Goal: Complete application form: Complete application form

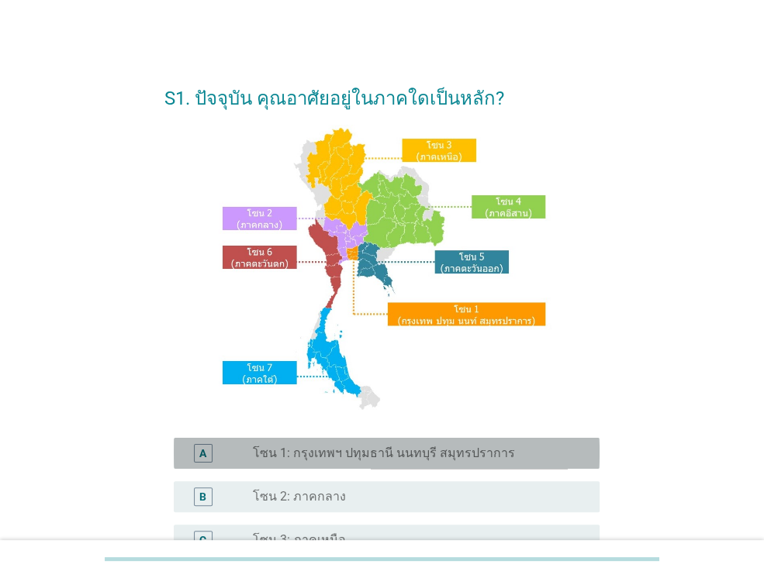
click at [461, 449] on label "โซน 1: กรุงเทพฯ ปทุมธานี นนทบุรี สมุทรปราการ" at bounding box center [384, 454] width 262 height 16
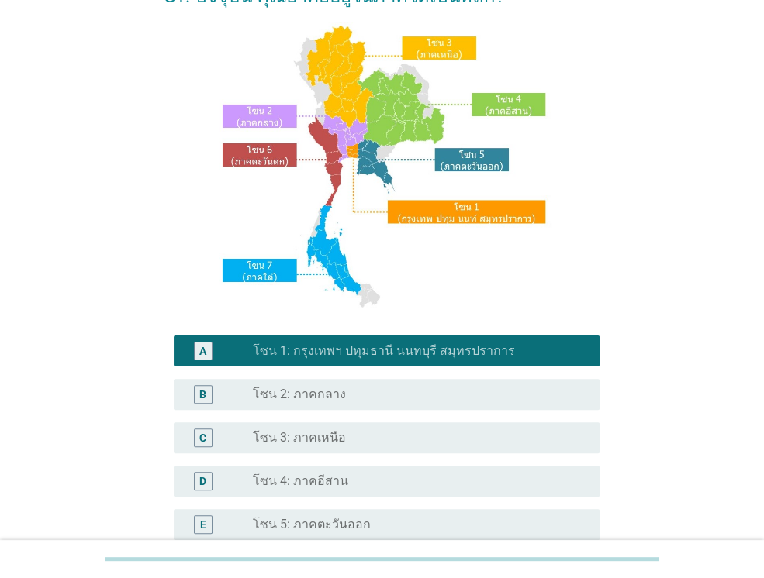
scroll to position [350, 0]
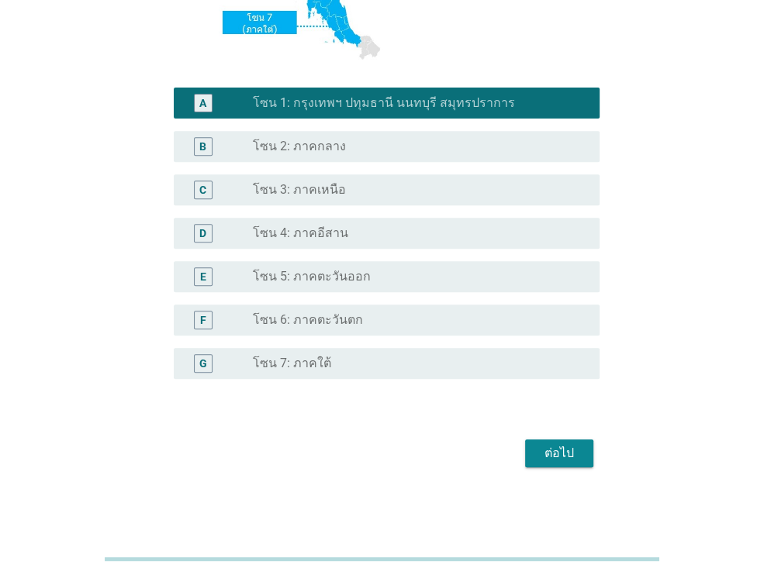
click at [564, 451] on div "ต่อไป" at bounding box center [558, 453] width 43 height 19
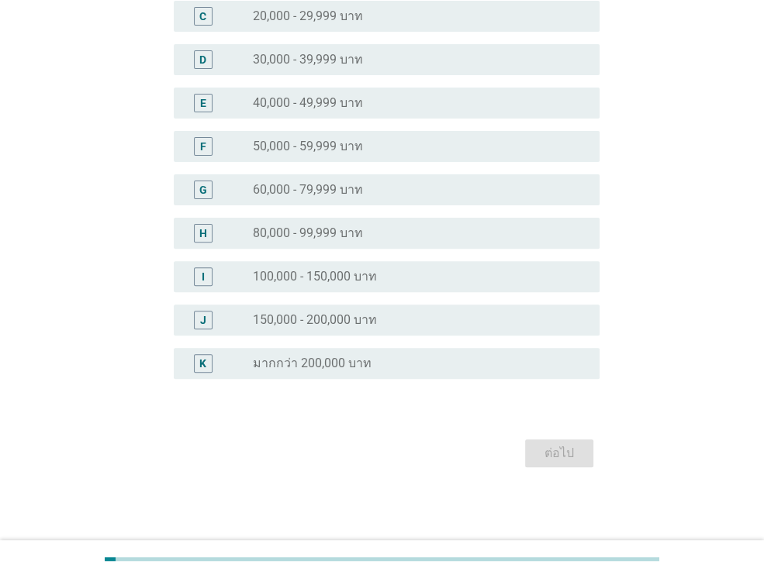
scroll to position [0, 0]
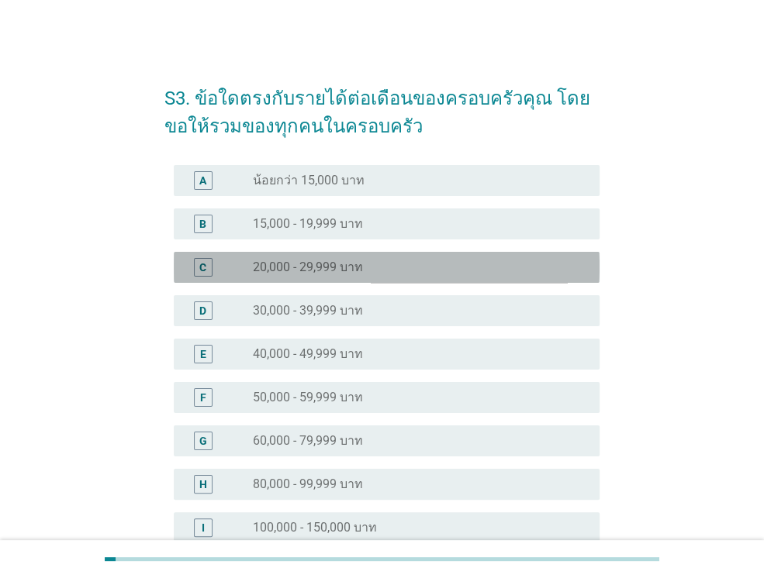
click at [416, 261] on div "radio_button_unchecked 20,000 - 29,999 บาท" at bounding box center [414, 268] width 322 height 16
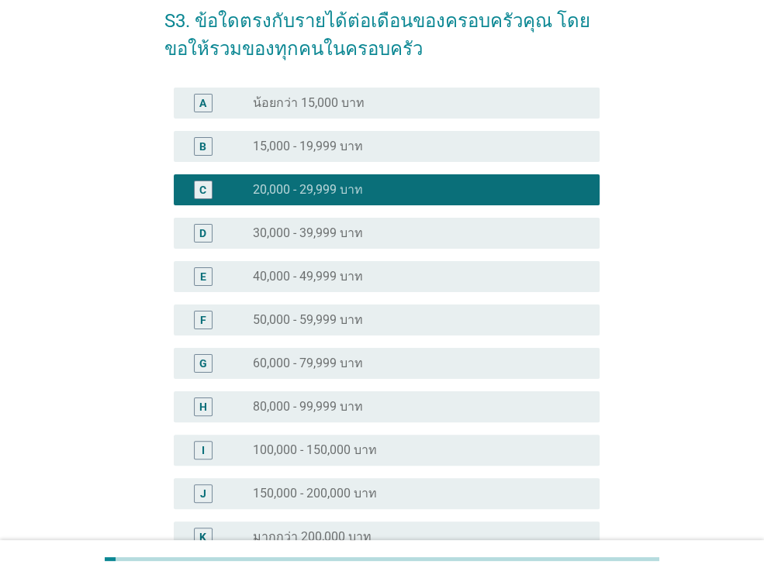
scroll to position [251, 0]
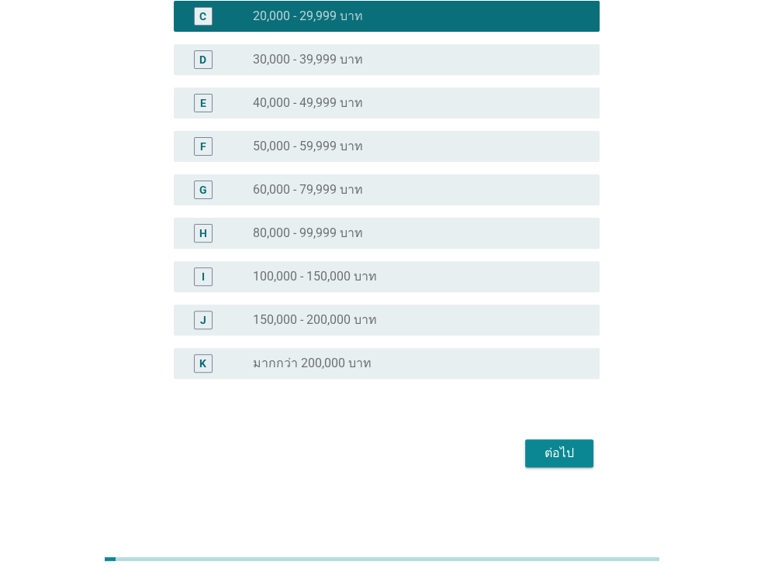
click at [569, 458] on div "ต่อไป" at bounding box center [558, 453] width 43 height 19
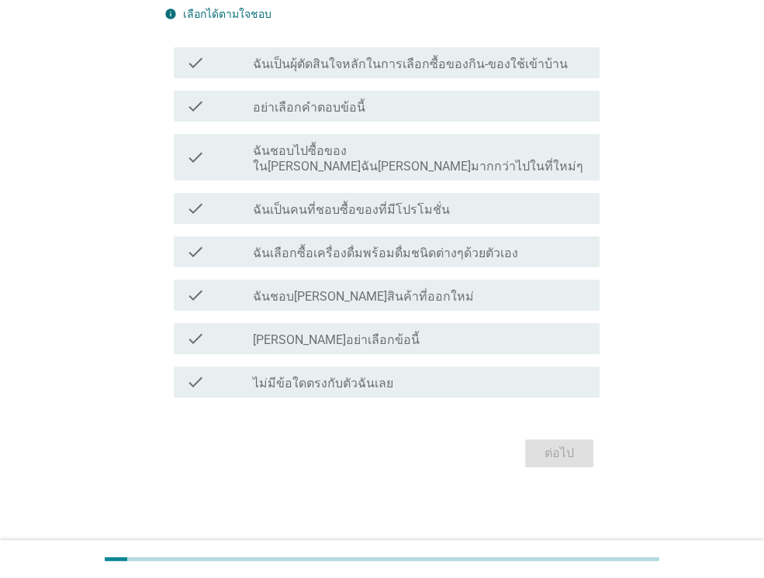
scroll to position [0, 0]
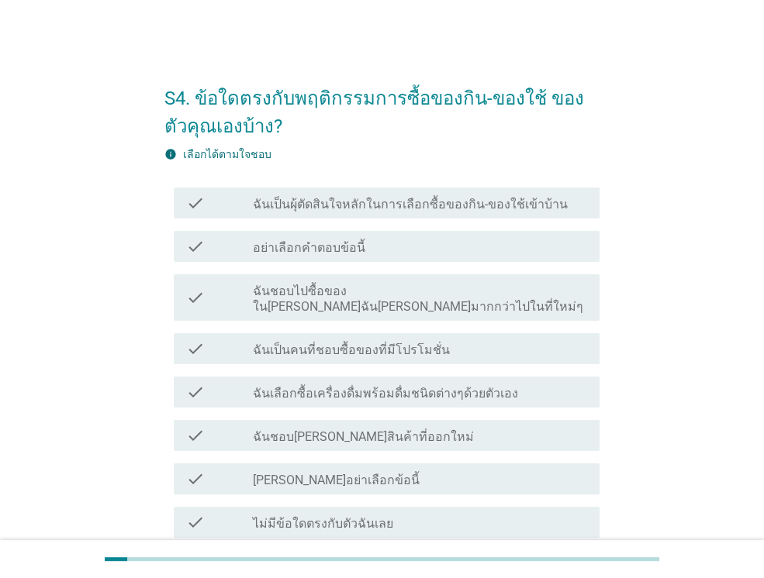
click at [438, 342] on div "check_box_outline_blank ฉันเป็นคนที่ชอบซื้อของที่มีโปรโมชั่น" at bounding box center [420, 349] width 334 height 19
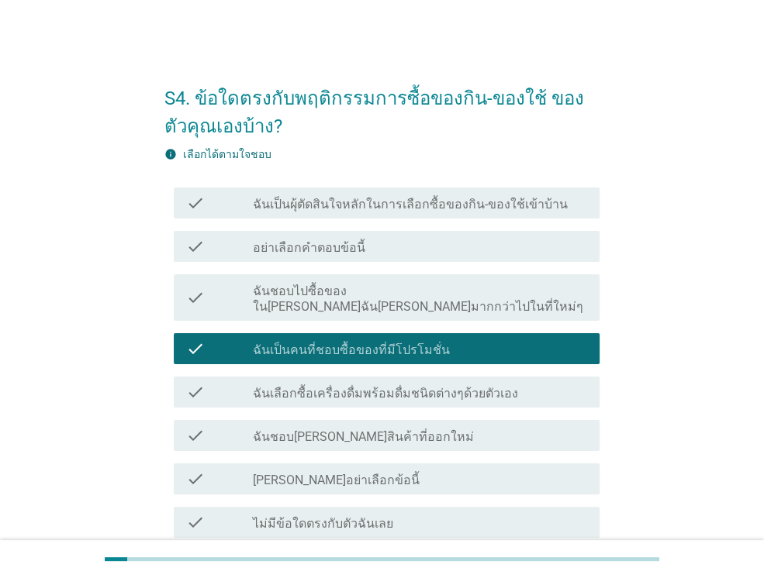
click at [440, 340] on div "check_box_outline_blank ฉันเป็นคนที่ชอบซื้อของที่มีโปรโมชั่น" at bounding box center [420, 349] width 334 height 19
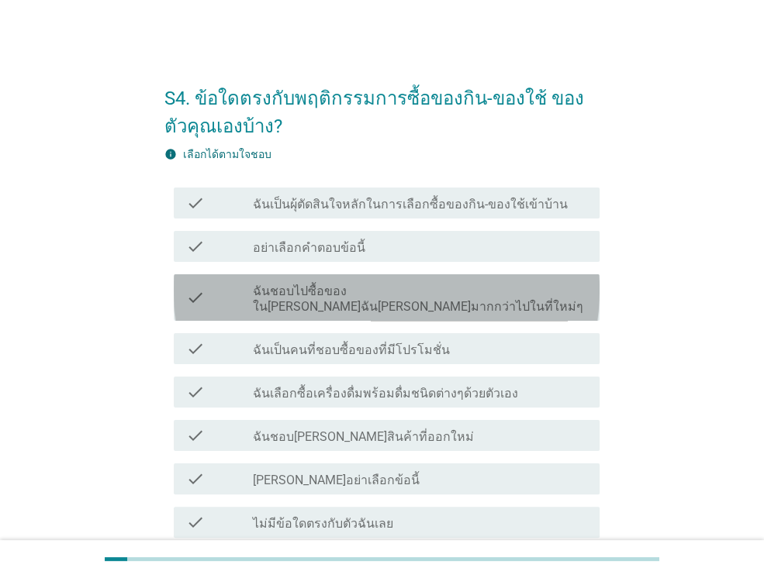
click at [454, 294] on label "ฉันชอบไปซื้อของใน[PERSON_NAME]ฉัน[PERSON_NAME]มากกว่าไปในที่ใหม่ๆ" at bounding box center [420, 299] width 334 height 31
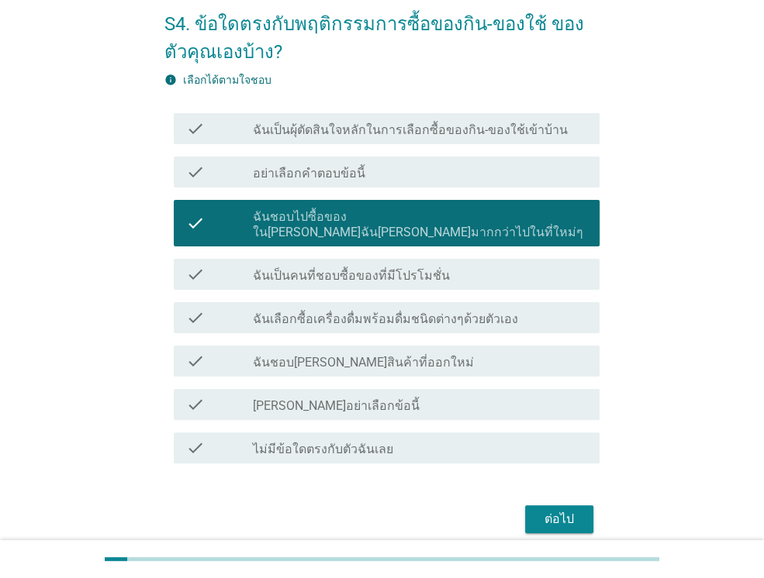
scroll to position [78, 0]
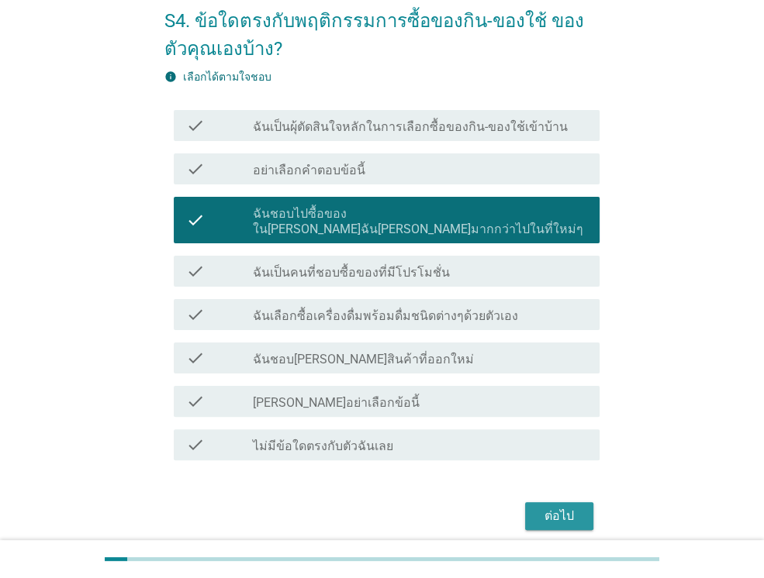
click at [546, 507] on div "ต่อไป" at bounding box center [558, 516] width 43 height 19
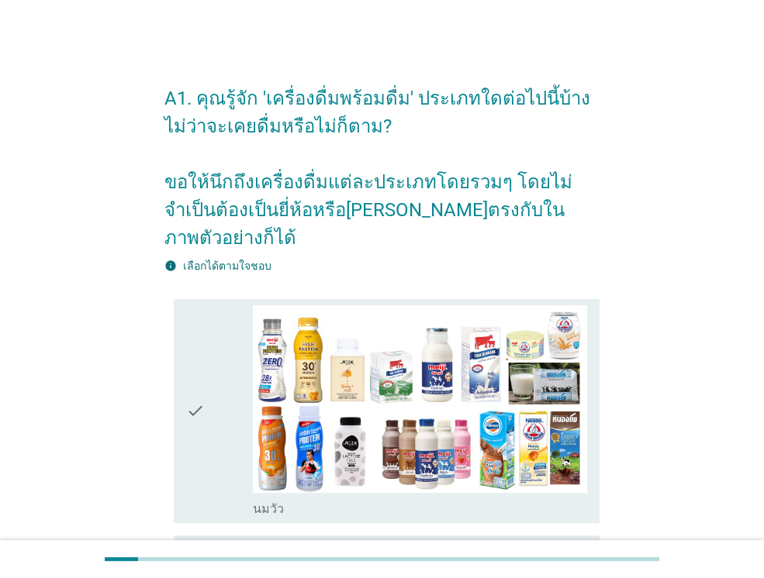
click at [212, 402] on div "check" at bounding box center [219, 411] width 67 height 212
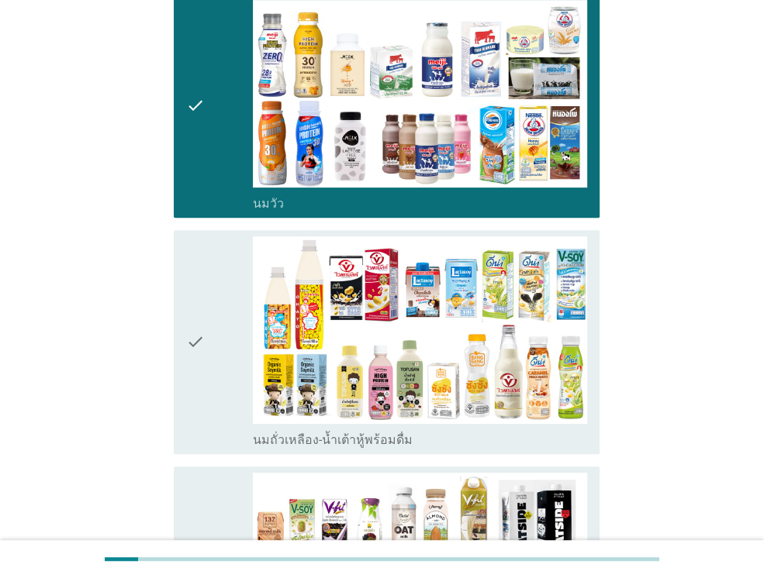
scroll to position [310, 0]
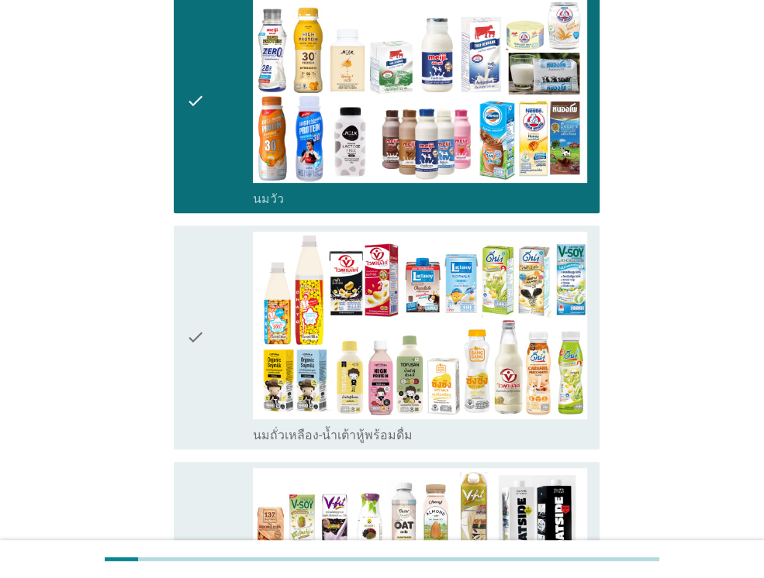
click at [219, 384] on div "check" at bounding box center [219, 338] width 67 height 212
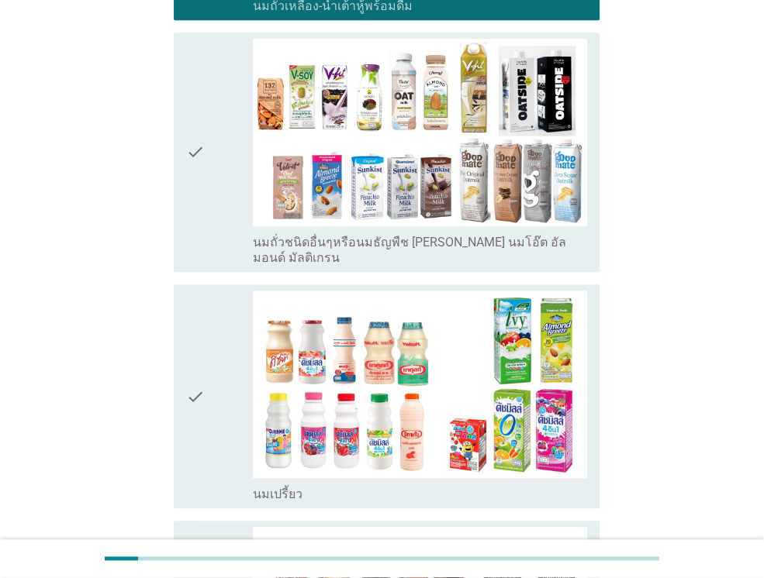
scroll to position [775, 0]
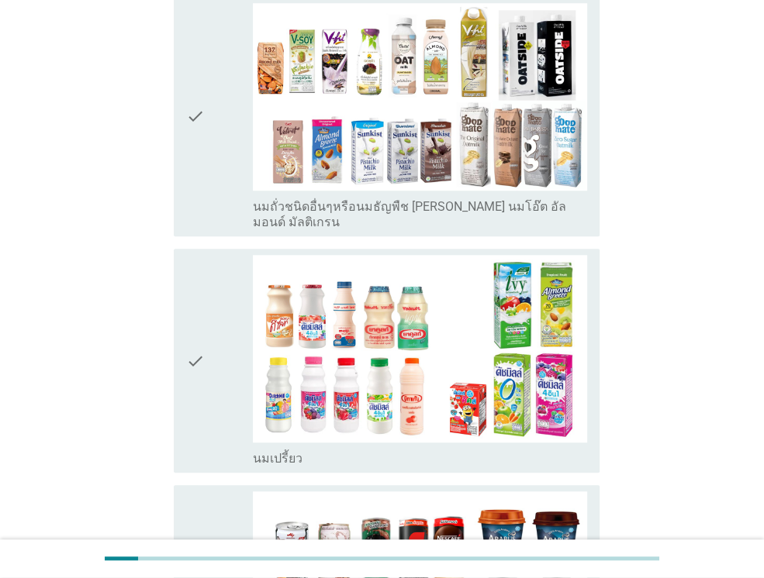
click at [202, 302] on icon "check" at bounding box center [195, 361] width 19 height 212
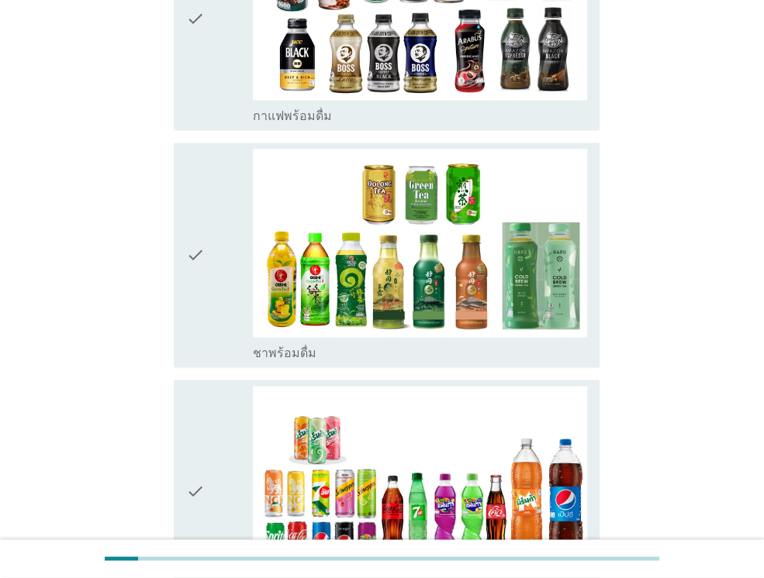
scroll to position [1396, 0]
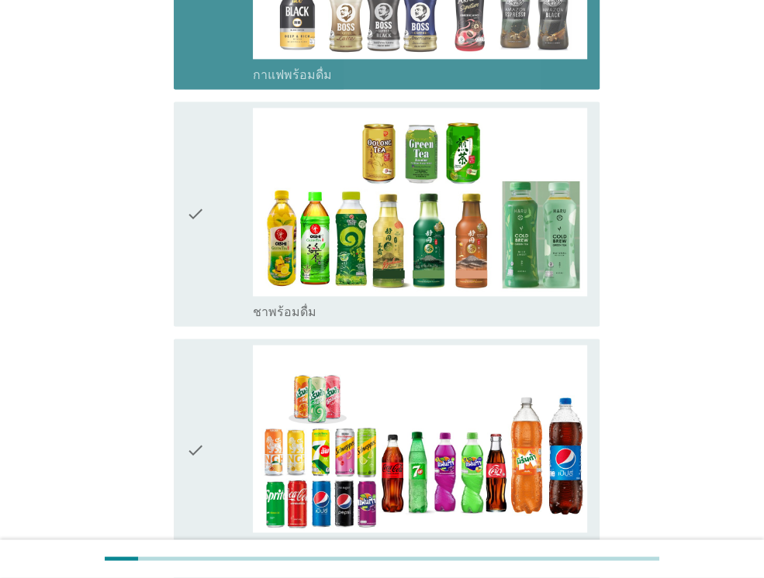
click at [211, 159] on div "check" at bounding box center [219, 214] width 67 height 212
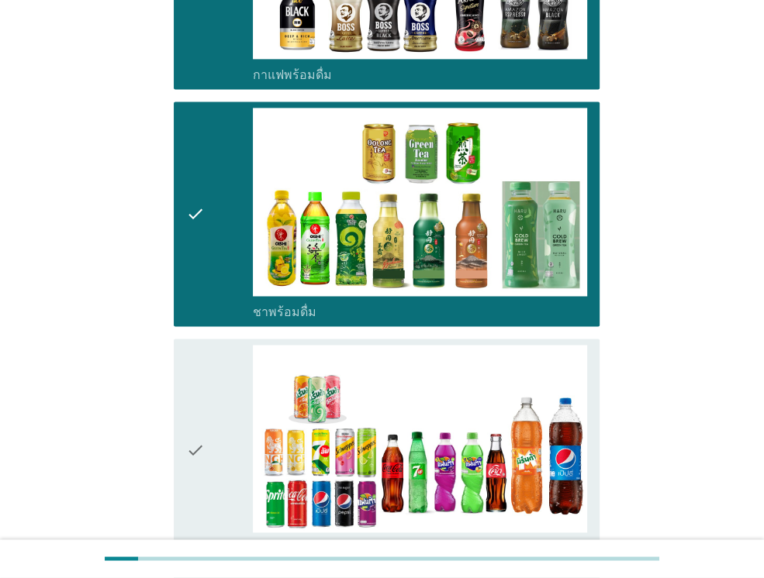
click at [201, 361] on icon "check" at bounding box center [195, 451] width 19 height 212
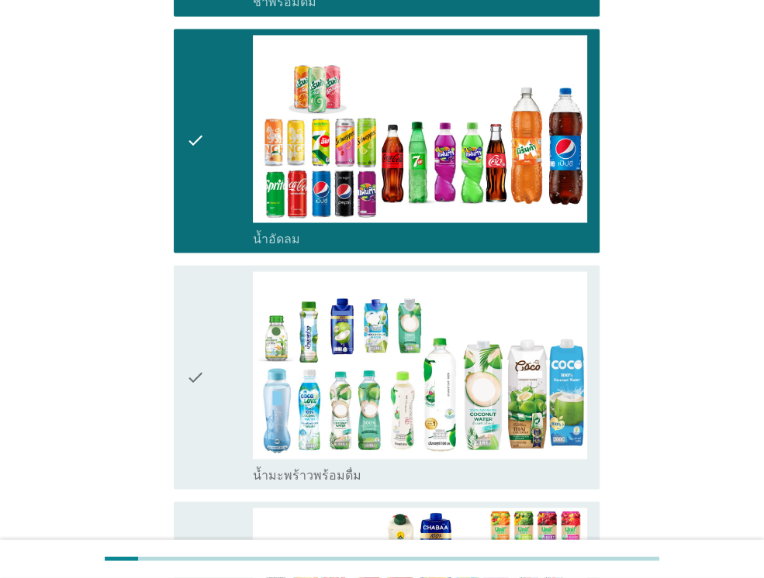
scroll to position [2093, 0]
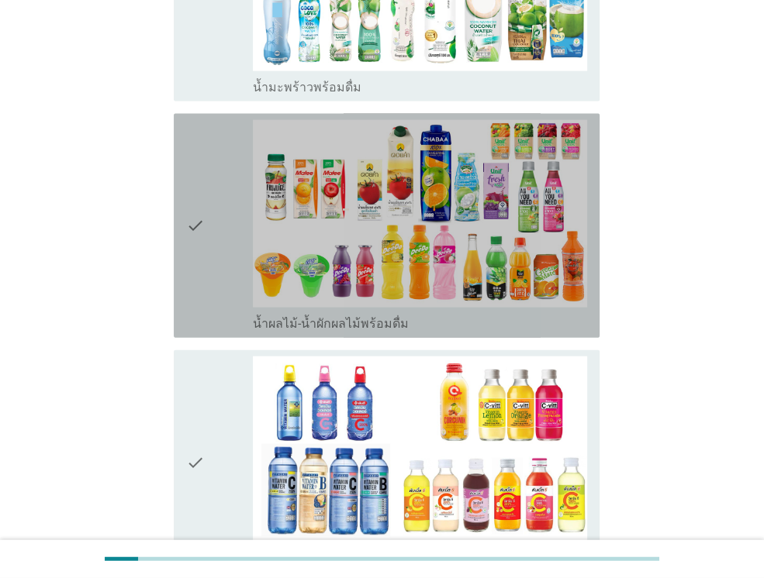
click at [193, 267] on icon "check" at bounding box center [195, 226] width 19 height 212
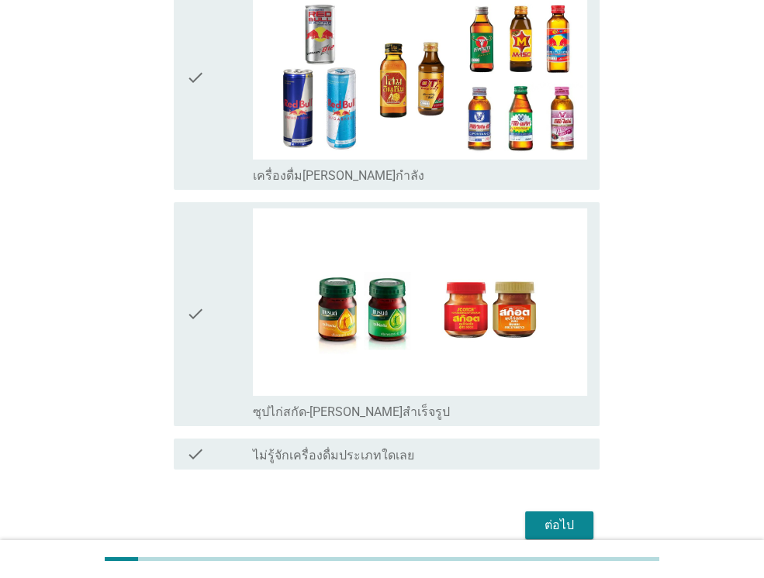
scroll to position [3210, 0]
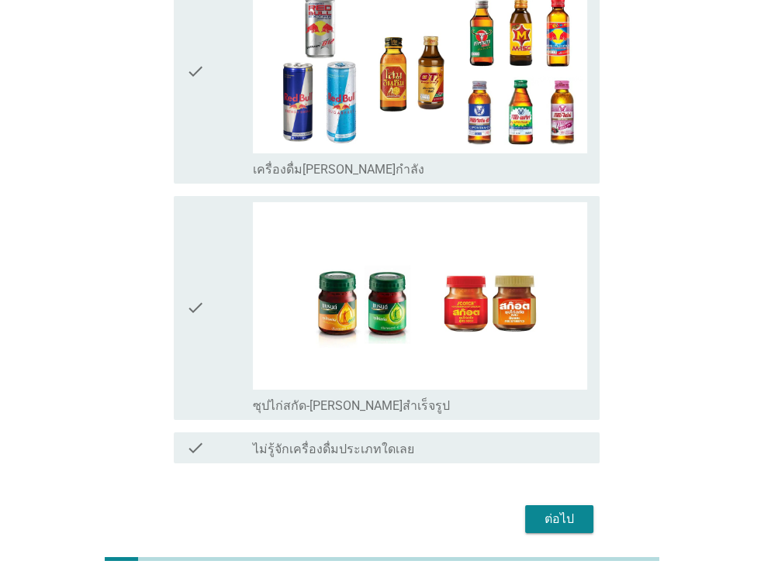
click at [582, 501] on div "ต่อไป" at bounding box center [381, 519] width 435 height 37
click at [581, 505] on button "ต่อไป" at bounding box center [559, 519] width 68 height 28
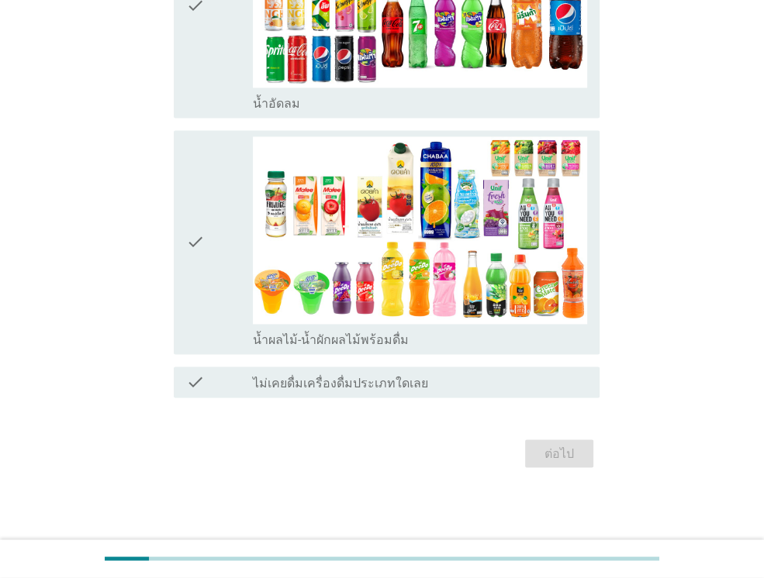
scroll to position [0, 0]
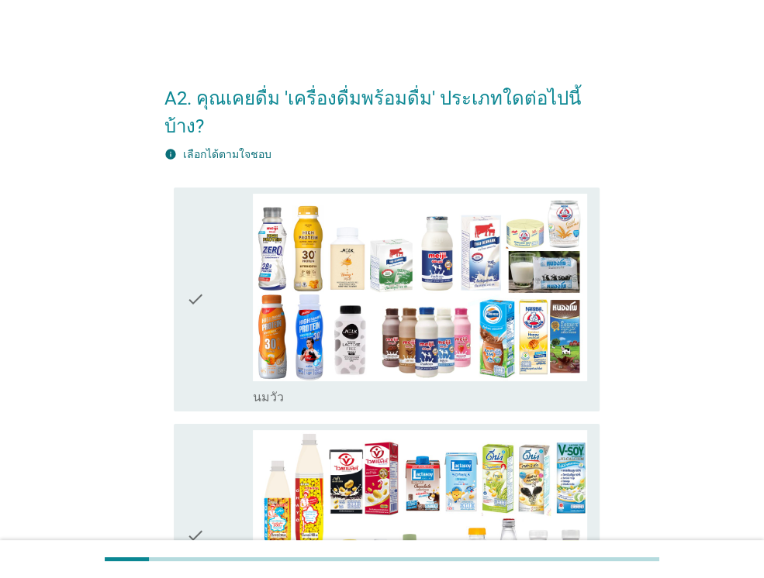
click at [195, 294] on icon "check" at bounding box center [195, 300] width 19 height 212
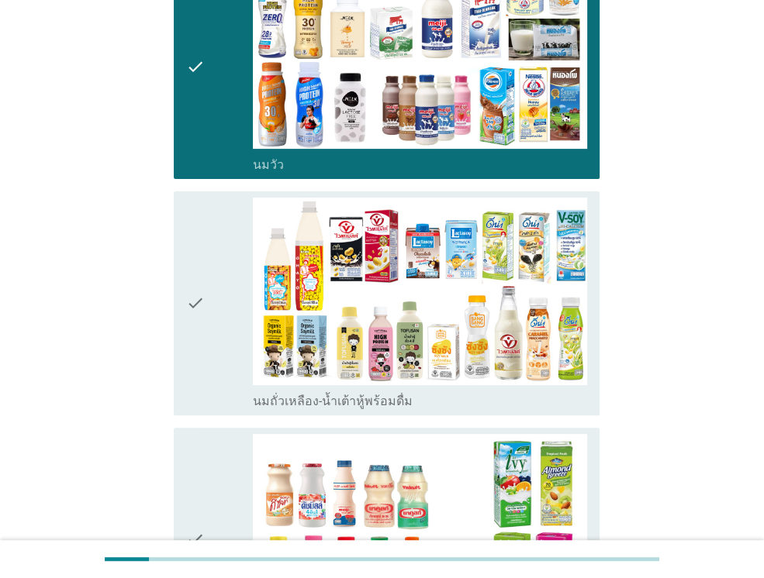
click at [202, 313] on icon "check" at bounding box center [195, 304] width 19 height 212
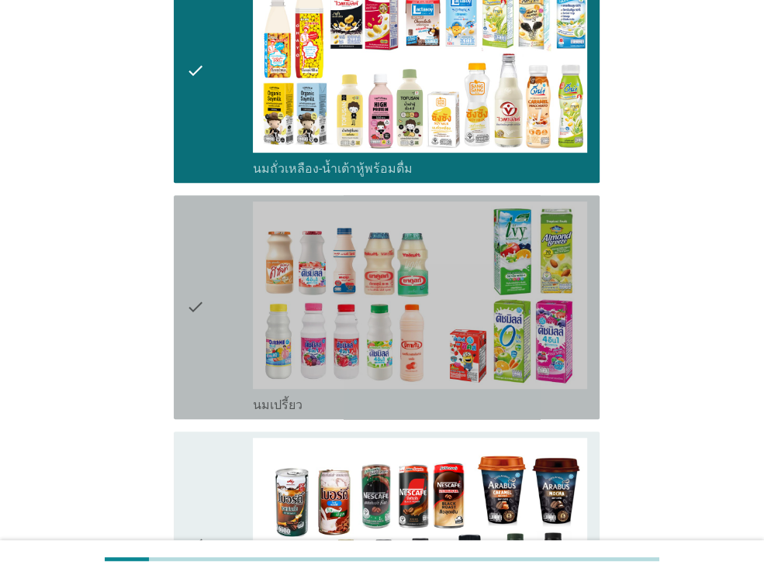
click at [202, 313] on icon "check" at bounding box center [195, 308] width 19 height 212
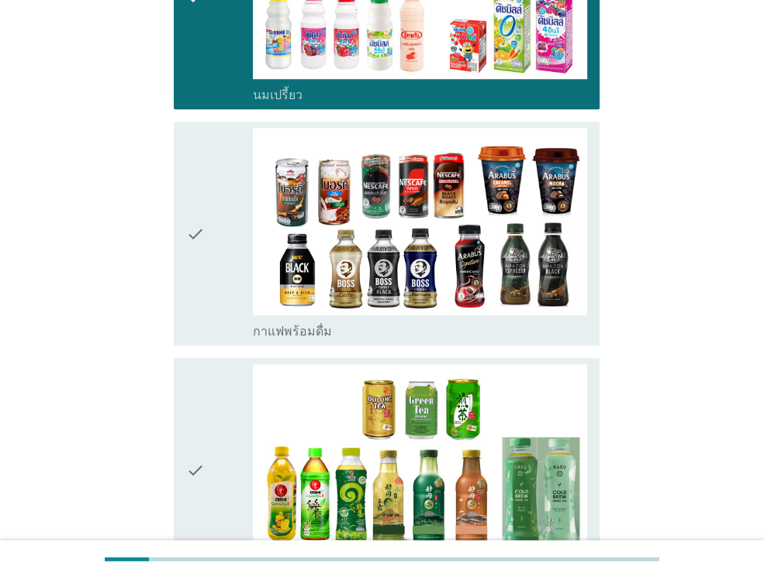
click at [202, 313] on div "check check_box_outline_blank กาแฟพร้อมดื่ม" at bounding box center [387, 234] width 426 height 224
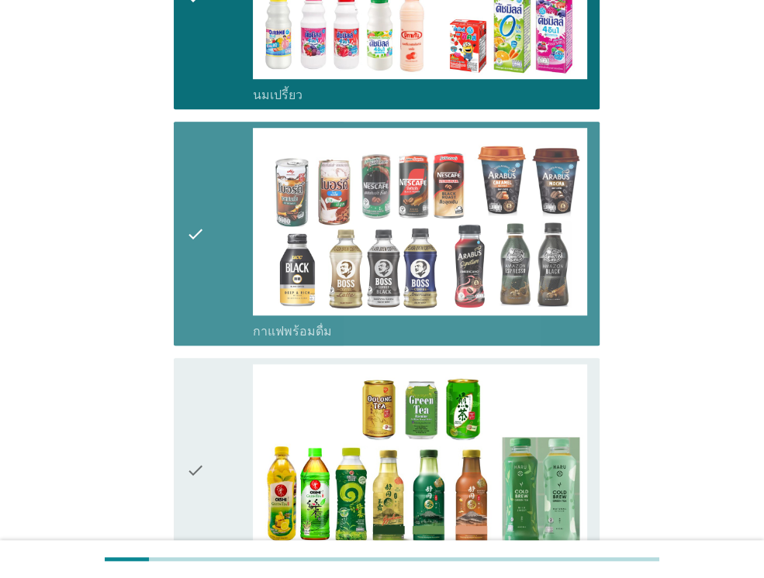
click at [209, 395] on div "check" at bounding box center [219, 470] width 67 height 212
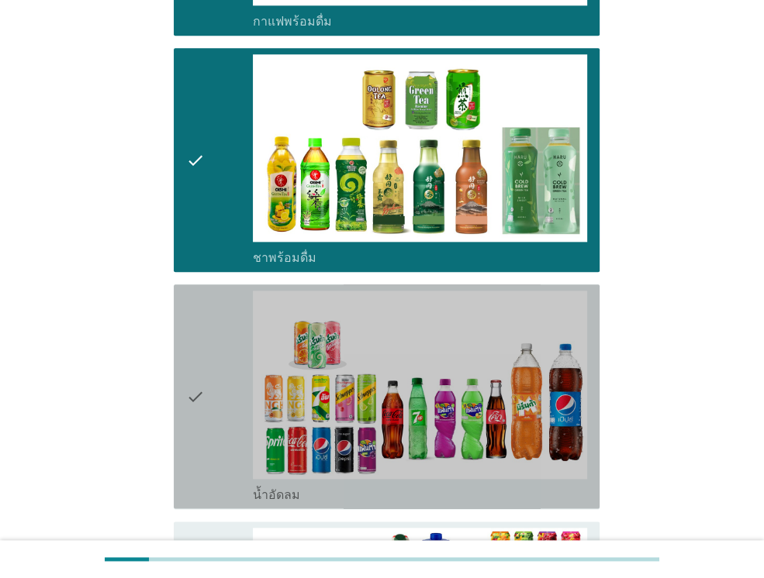
click at [214, 395] on div "check" at bounding box center [219, 397] width 67 height 212
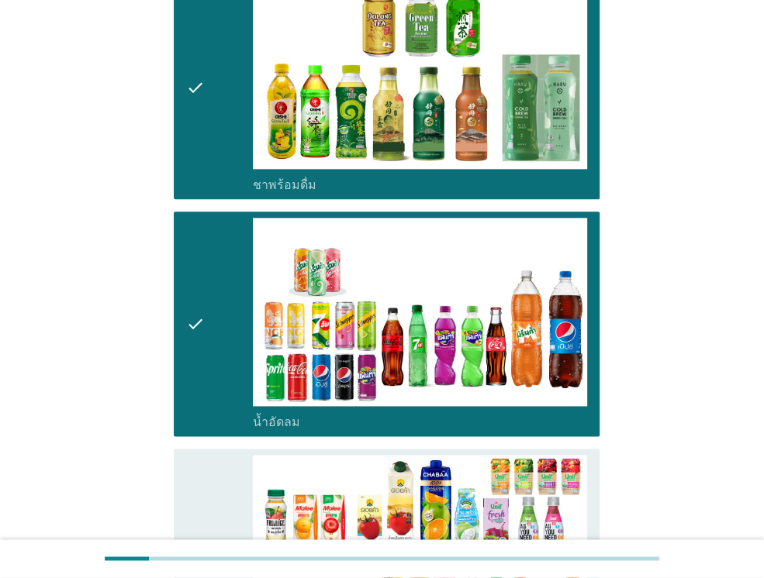
scroll to position [1396, 0]
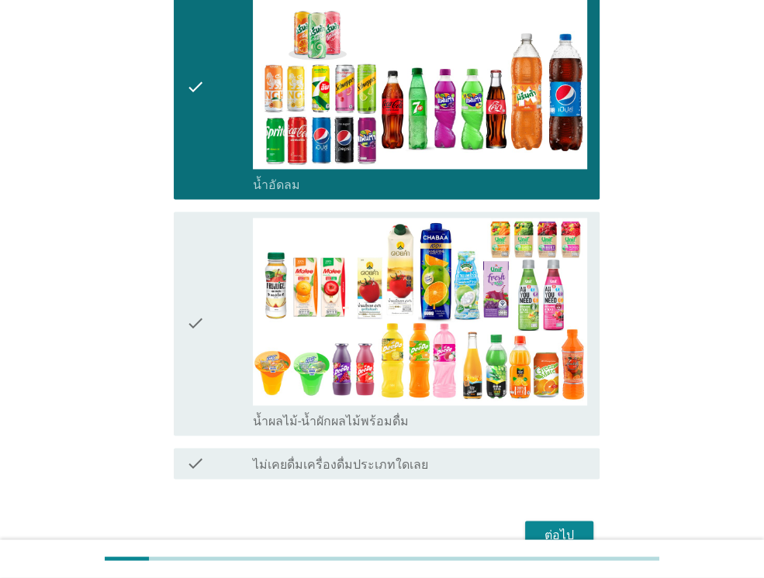
click at [221, 382] on div "check" at bounding box center [219, 324] width 67 height 212
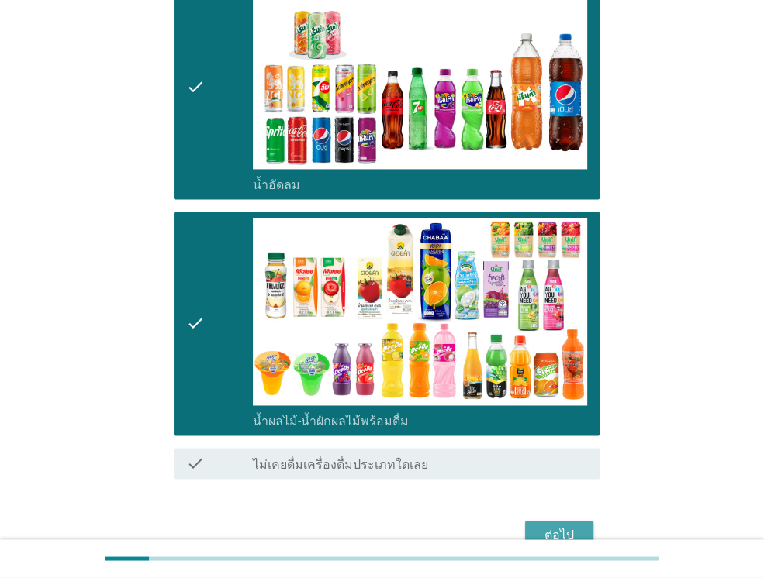
click at [570, 526] on div "ต่อไป" at bounding box center [558, 535] width 43 height 19
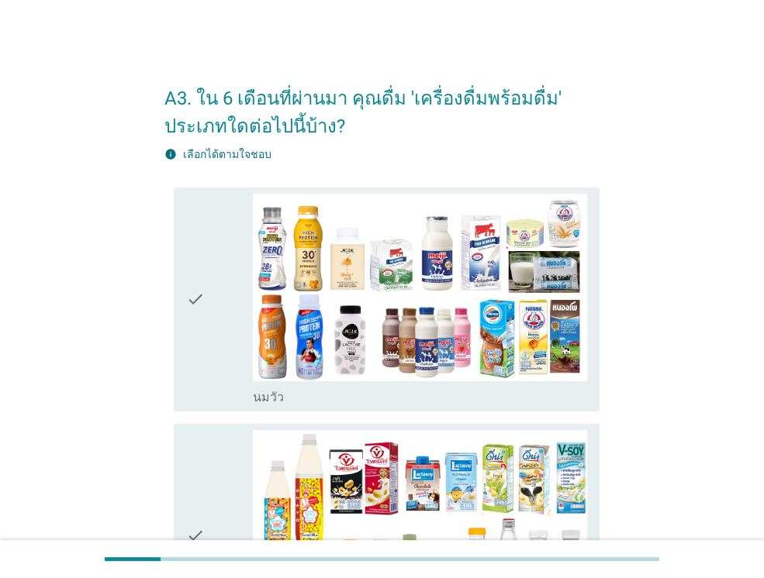
click at [243, 329] on div "check" at bounding box center [219, 300] width 67 height 212
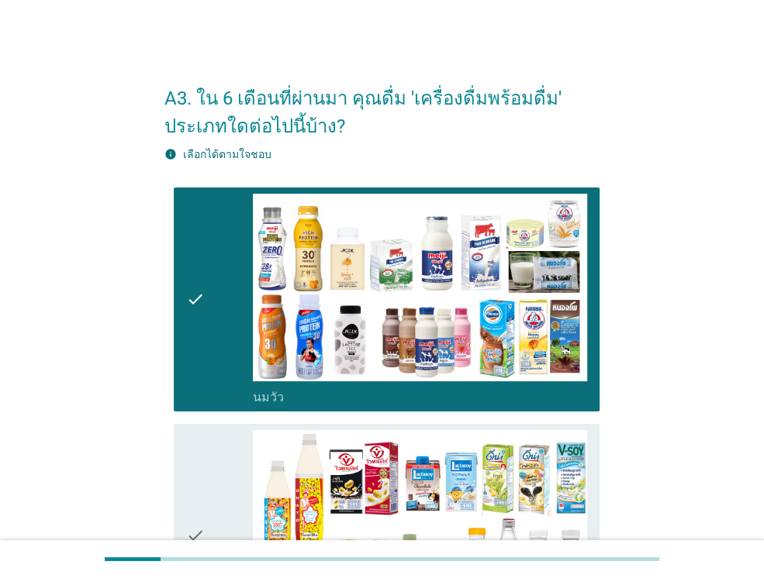
scroll to position [310, 0]
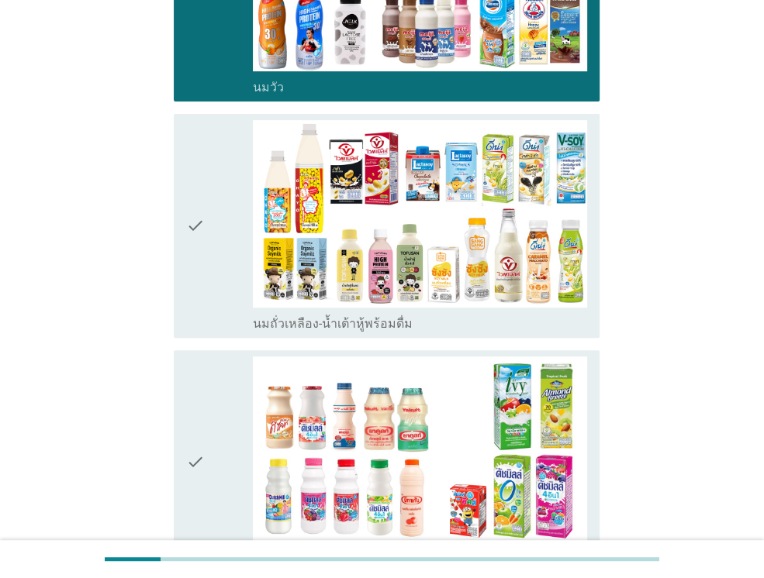
click at [215, 385] on div "check" at bounding box center [219, 463] width 67 height 212
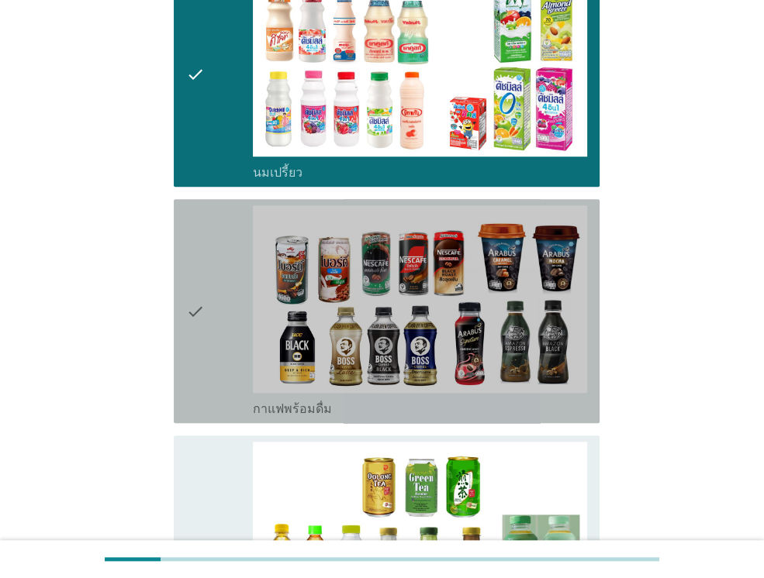
click at [217, 381] on div "check" at bounding box center [219, 311] width 67 height 212
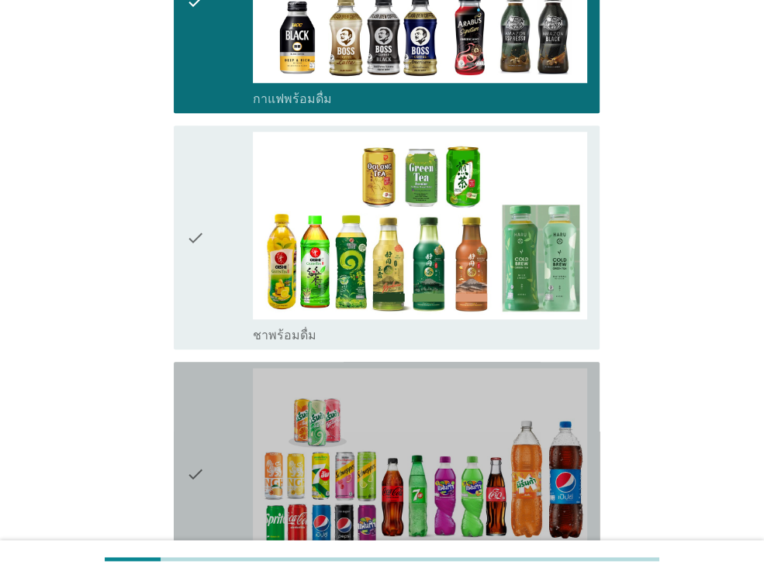
click at [219, 379] on div "check" at bounding box center [219, 474] width 67 height 212
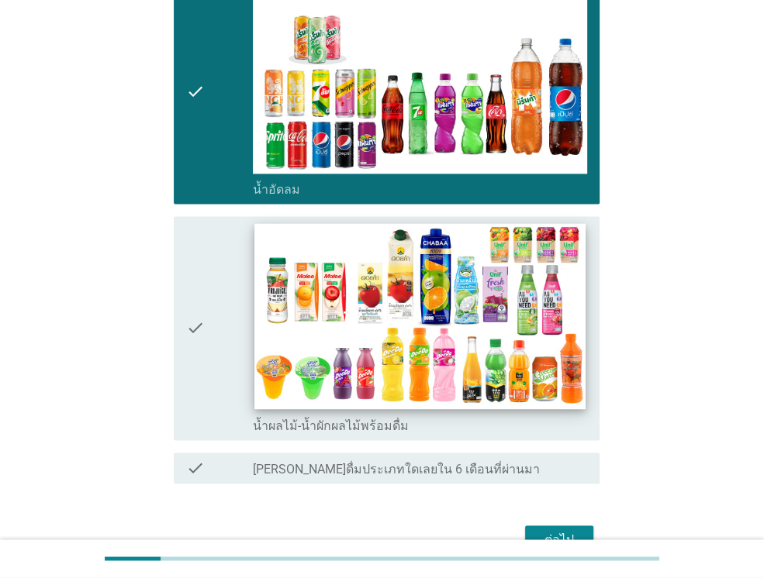
scroll to position [1396, 0]
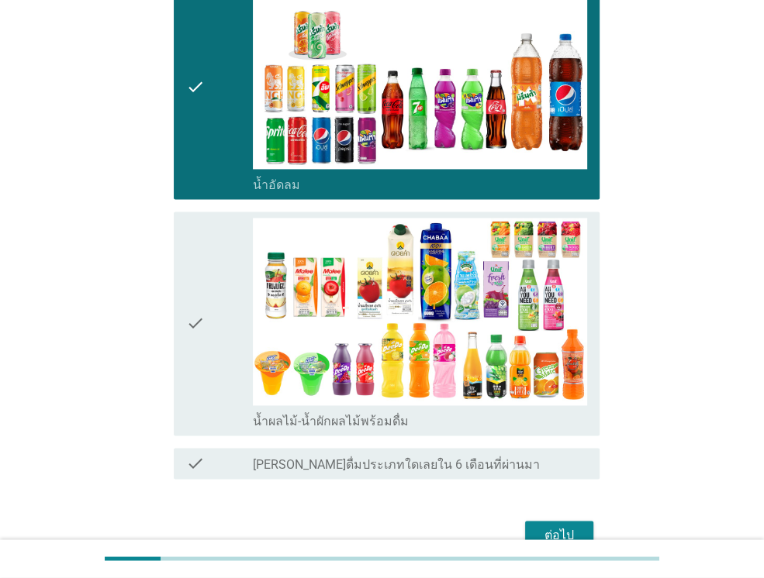
click at [223, 323] on div "check" at bounding box center [219, 324] width 67 height 212
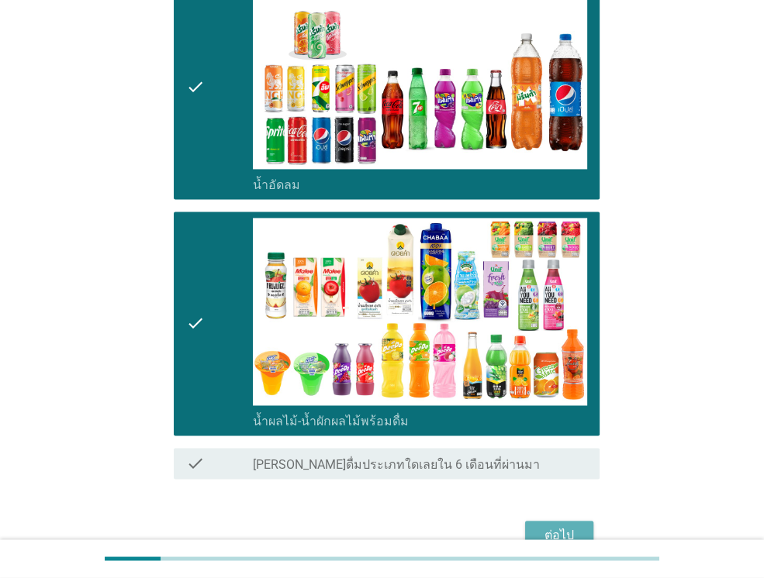
click at [573, 526] on div "ต่อไป" at bounding box center [558, 535] width 43 height 19
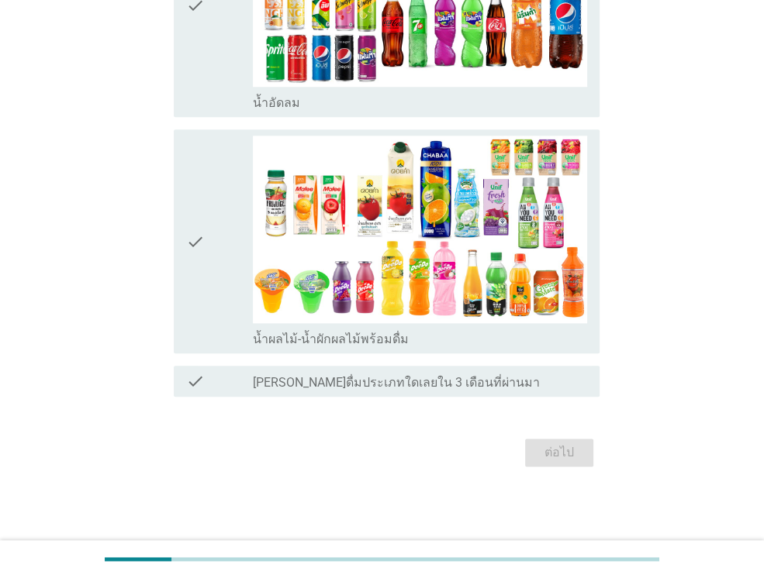
scroll to position [0, 0]
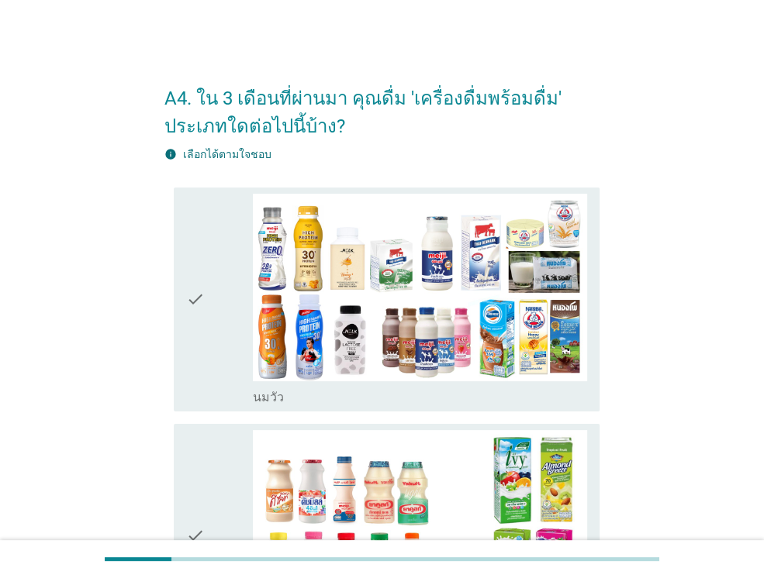
click at [200, 290] on icon "check" at bounding box center [195, 300] width 19 height 212
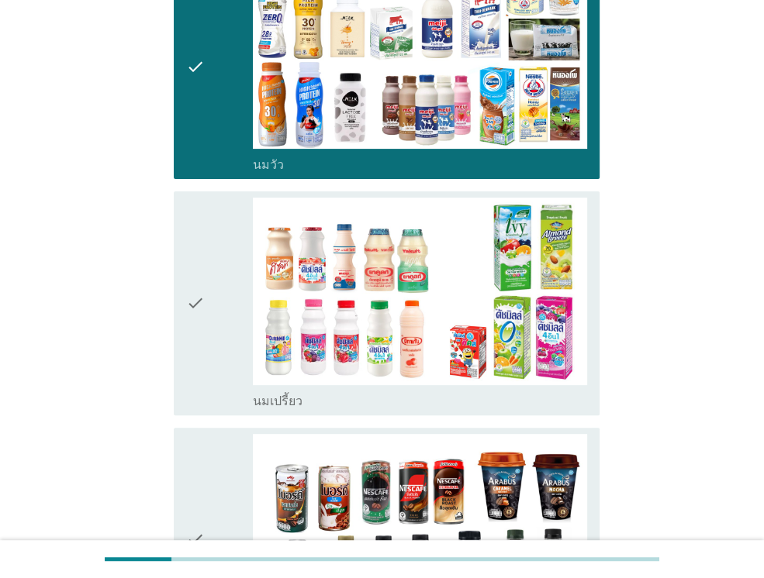
click at [218, 336] on div "check" at bounding box center [219, 304] width 67 height 212
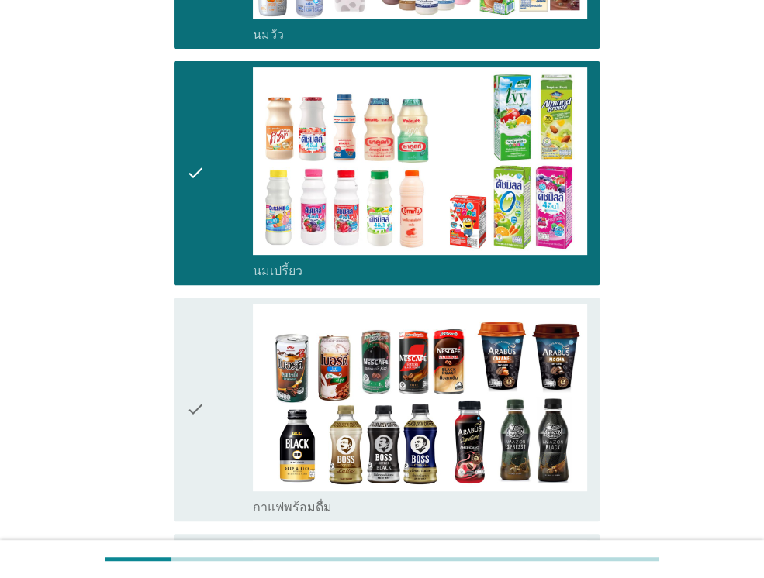
scroll to position [620, 0]
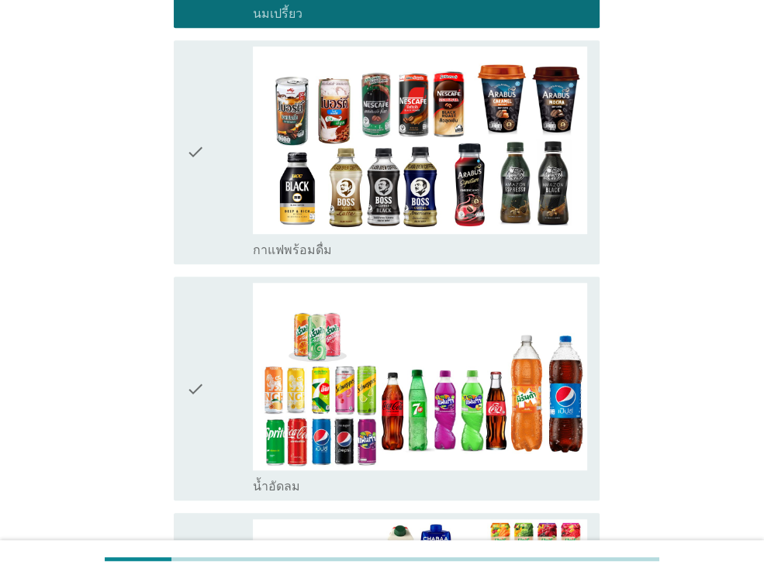
click at [221, 237] on div "check" at bounding box center [219, 153] width 67 height 212
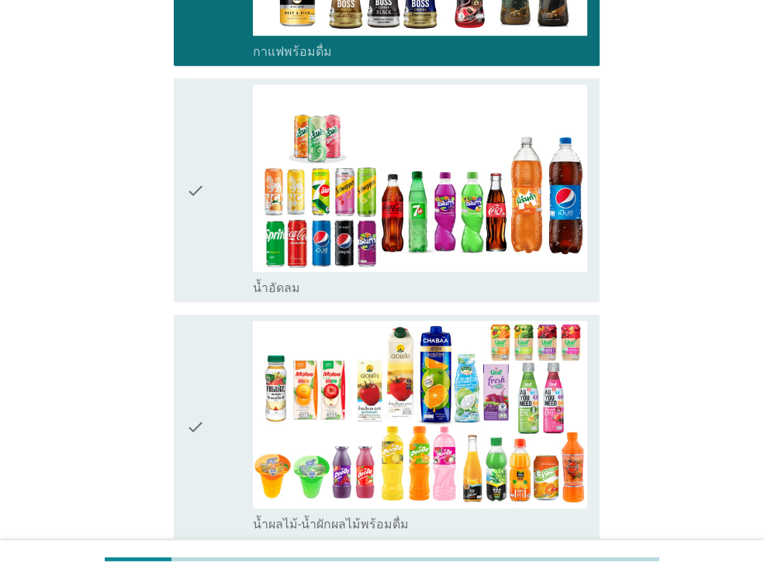
scroll to position [1001, 0]
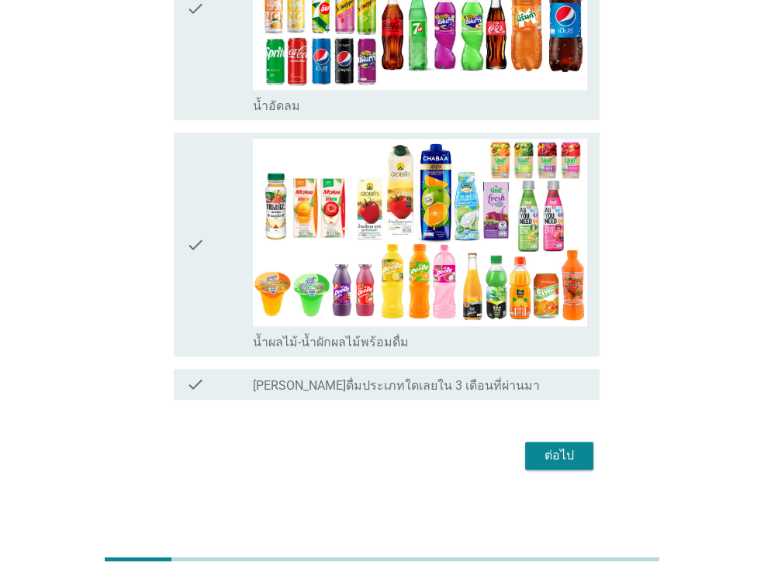
click at [558, 468] on div "ต่อไป" at bounding box center [381, 455] width 435 height 37
click at [544, 455] on div "ต่อไป" at bounding box center [558, 456] width 43 height 19
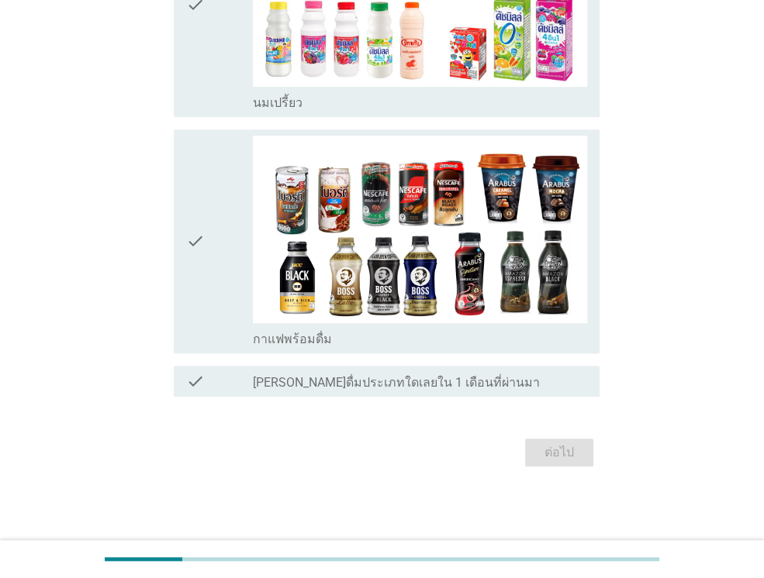
scroll to position [0, 0]
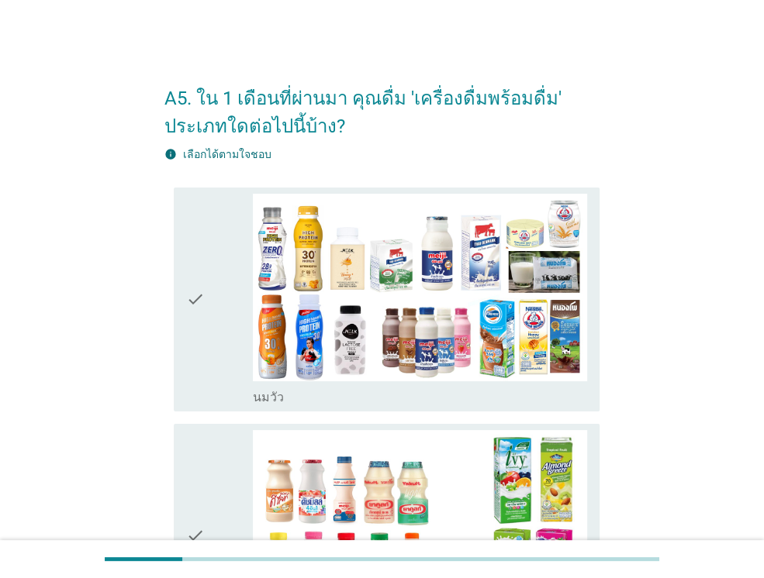
click at [220, 333] on div "check" at bounding box center [219, 300] width 67 height 212
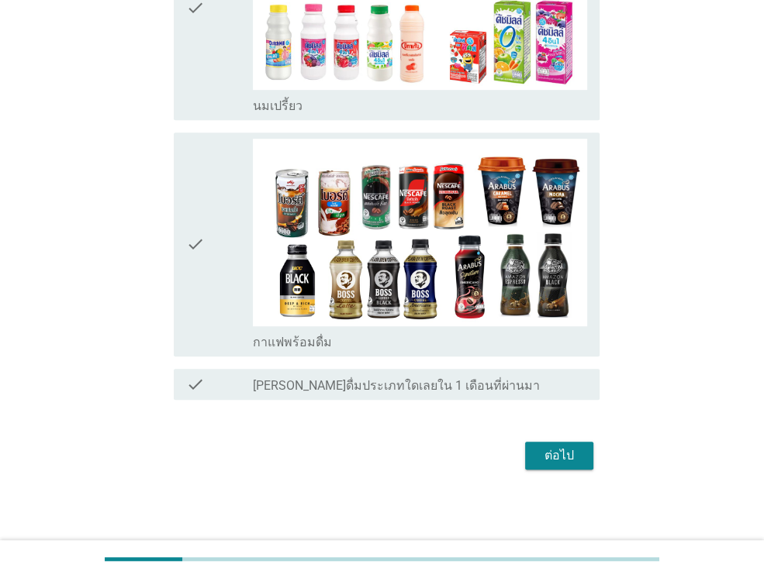
scroll to position [529, 0]
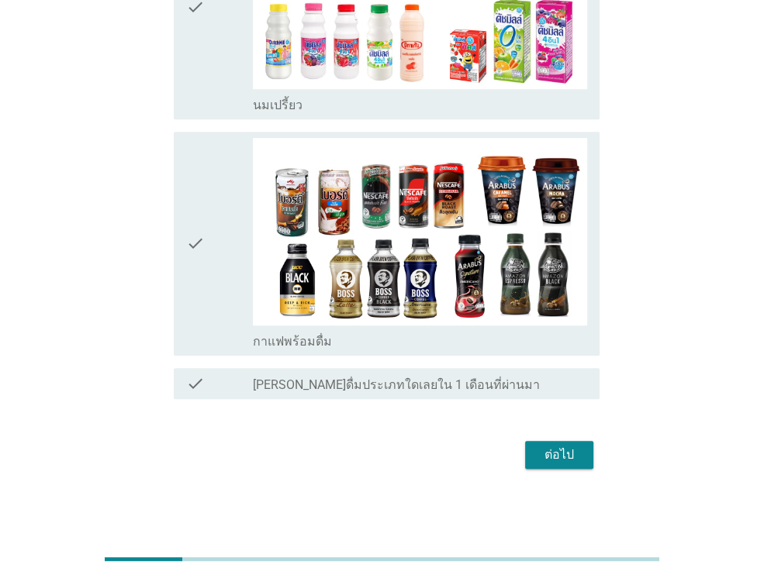
click at [203, 80] on icon "check" at bounding box center [195, 8] width 19 height 212
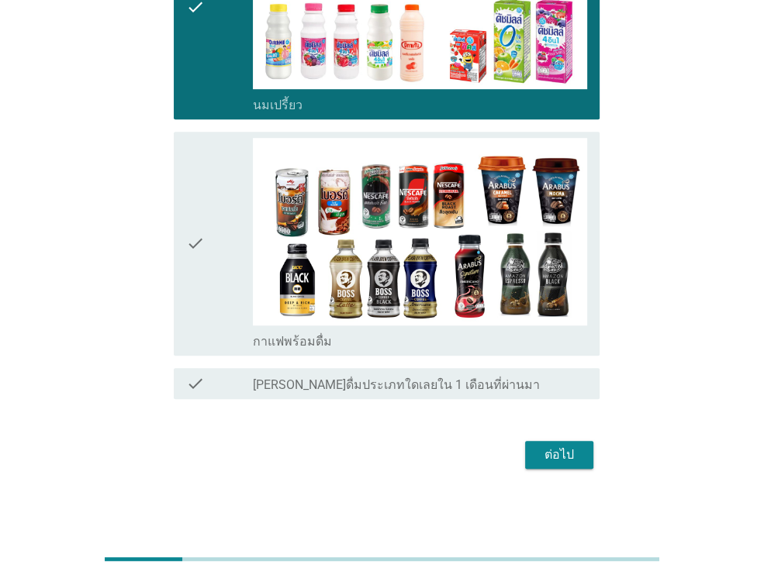
click at [546, 450] on div "ต่อไป" at bounding box center [558, 455] width 43 height 19
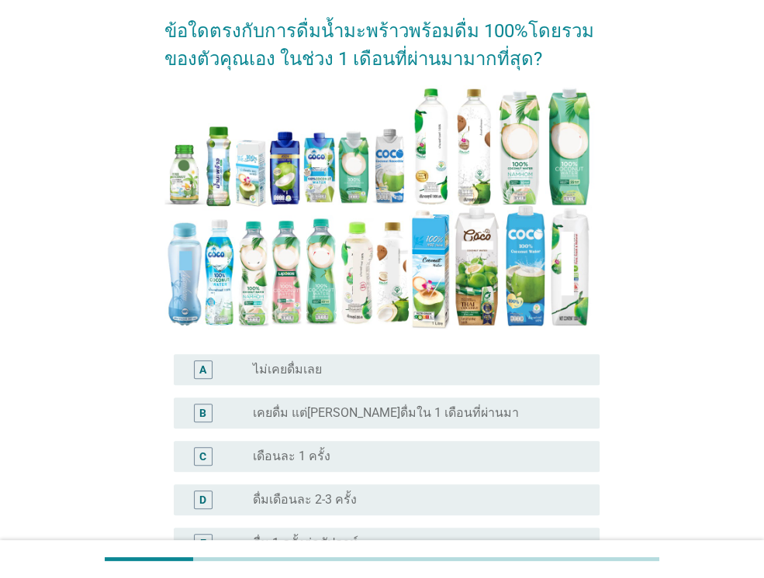
scroll to position [155, 0]
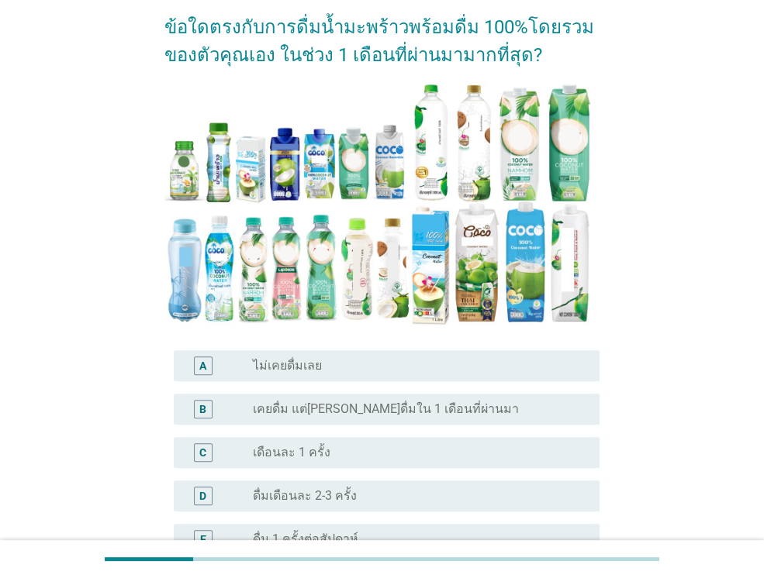
click at [356, 358] on div "radio_button_unchecked ไม่เคยดื่มเลย" at bounding box center [414, 366] width 322 height 16
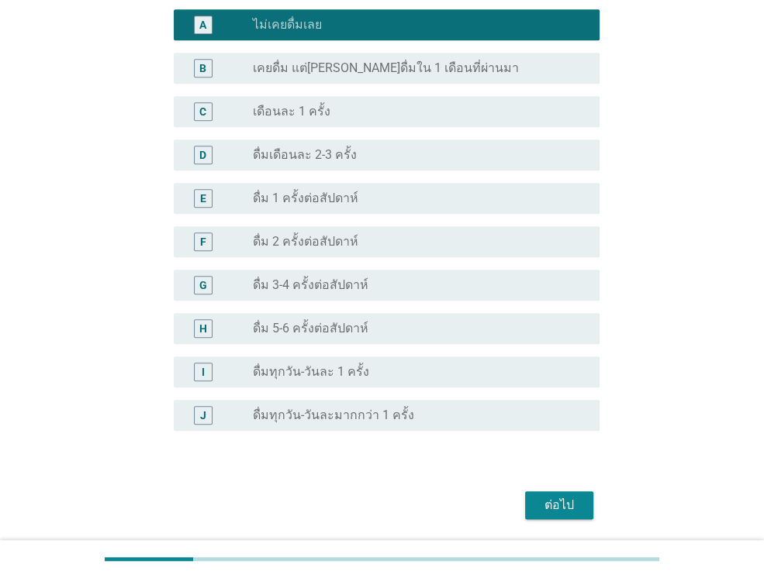
scroll to position [520, 0]
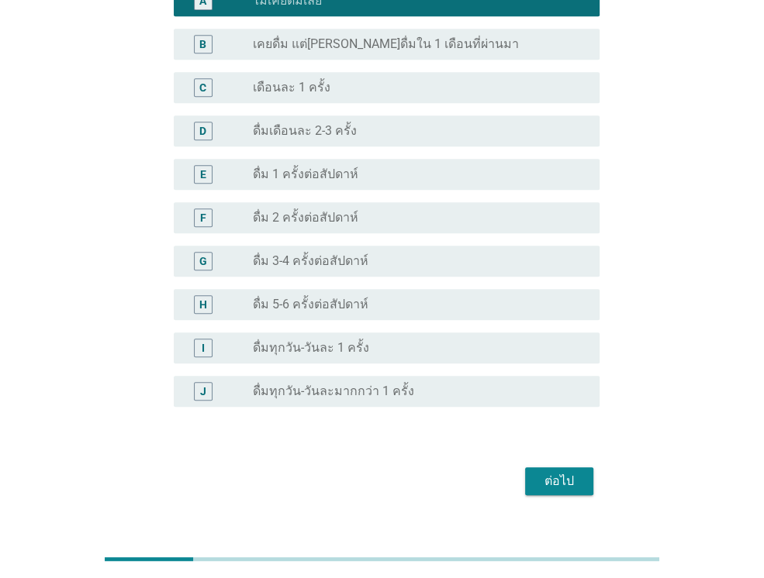
click at [574, 468] on button "ต่อไป" at bounding box center [559, 482] width 68 height 28
